Goal: Information Seeking & Learning: Learn about a topic

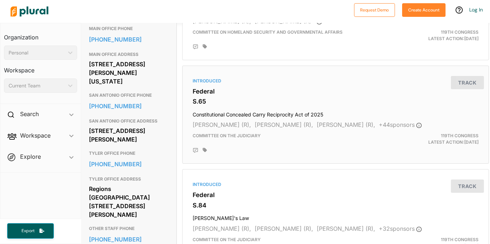
scroll to position [541, 2]
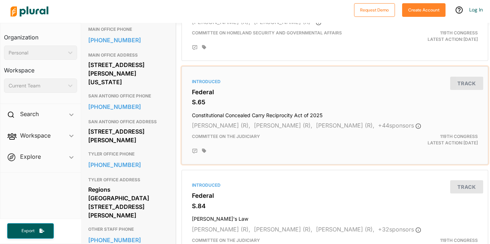
click at [218, 118] on div "Introduced Federal S.65 Constitutional Concealed Carry Reciprocity Act of 2025 …" at bounding box center [335, 116] width 300 height 92
